Goal: Navigation & Orientation: Find specific page/section

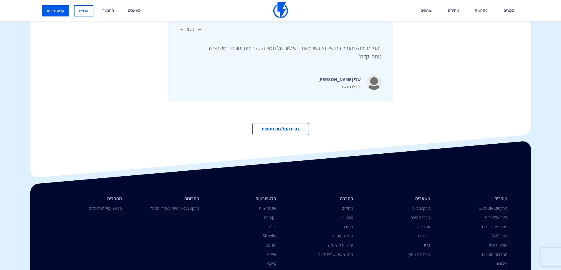
scroll to position [2026, 0]
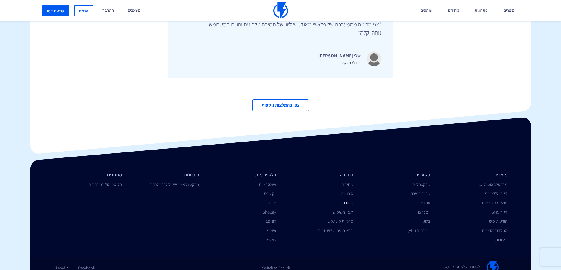
click at [349, 200] on link "קריירה" at bounding box center [347, 203] width 11 height 6
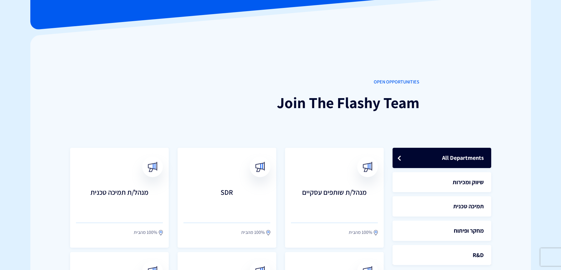
scroll to position [88, 0]
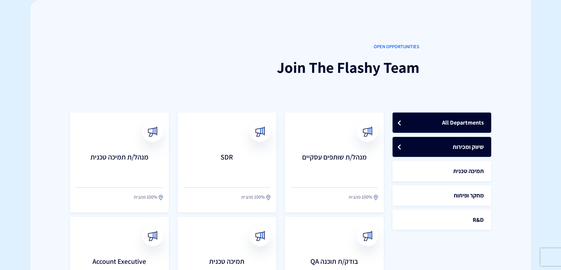
click at [460, 148] on link "שיווק ומכירות" at bounding box center [441, 147] width 99 height 20
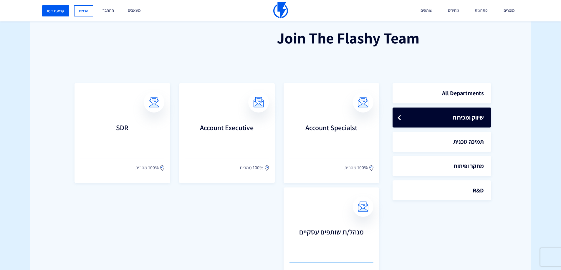
scroll to position [147, 0]
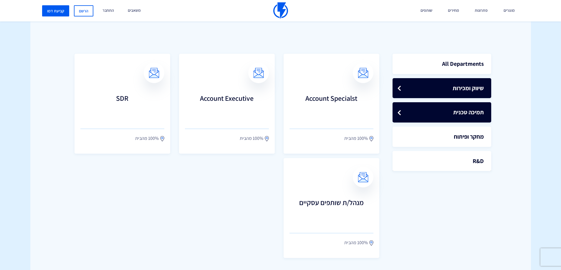
click at [438, 114] on link "תמיכה טכנית" at bounding box center [441, 112] width 99 height 20
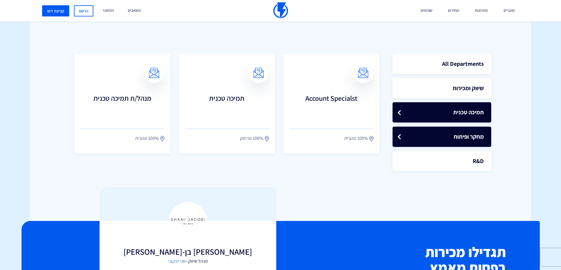
click at [426, 143] on link "מחקר ופיתוח" at bounding box center [441, 137] width 99 height 20
